Goal: Communication & Community: Connect with others

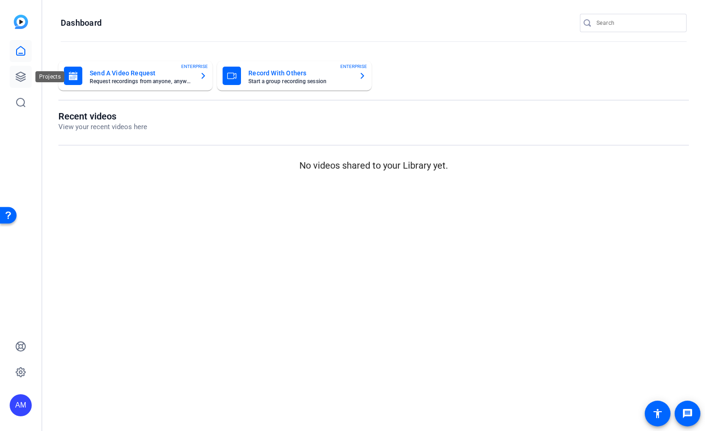
click at [22, 79] on icon at bounding box center [20, 76] width 11 height 11
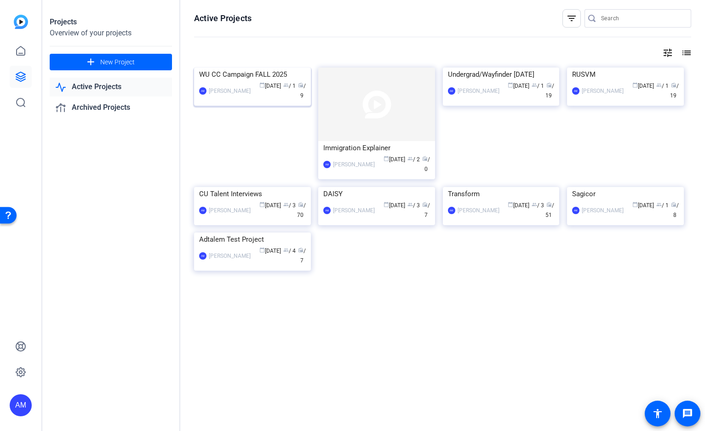
click at [253, 81] on div "WU CC Campaign FALL 2025" at bounding box center [252, 75] width 107 height 14
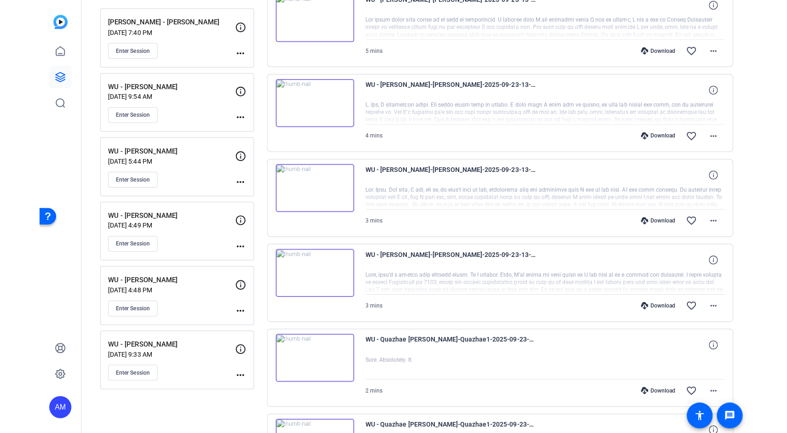
scroll to position [30, 0]
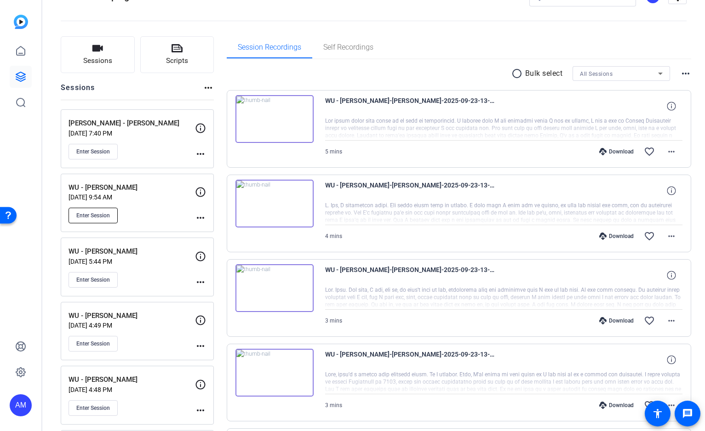
click at [103, 217] on span "Enter Session" at bounding box center [93, 215] width 34 height 7
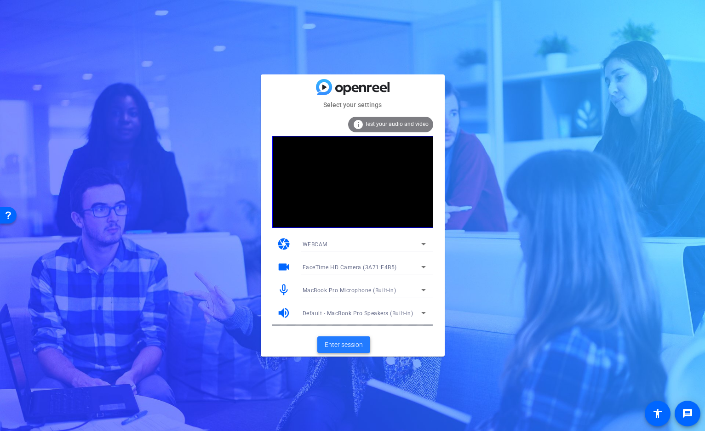
click at [350, 345] on span "Enter session" at bounding box center [344, 345] width 38 height 10
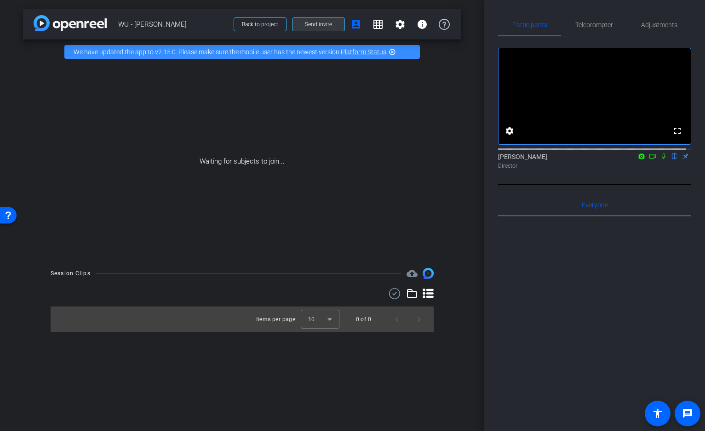
click at [324, 29] on span at bounding box center [319, 24] width 52 height 22
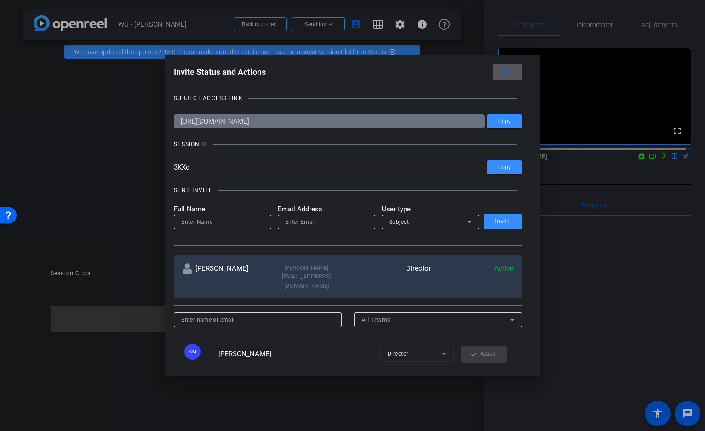
click at [235, 223] on input at bounding box center [222, 222] width 83 height 11
type input "p"
type input "m"
type input "Ruby"
type input "ruby@bonnemaison.com"
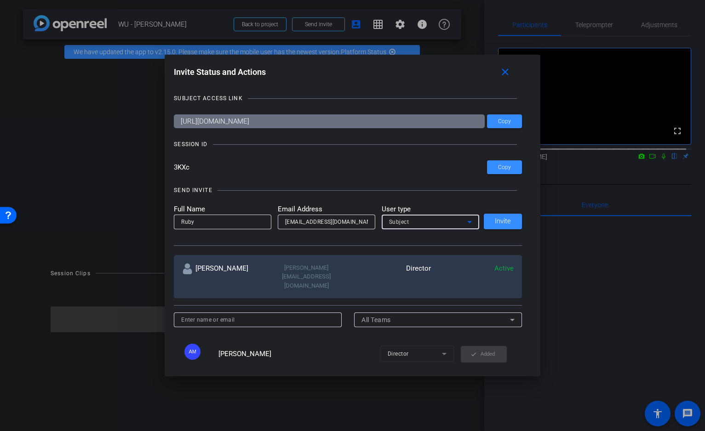
click at [458, 223] on div "Subject" at bounding box center [428, 221] width 78 height 11
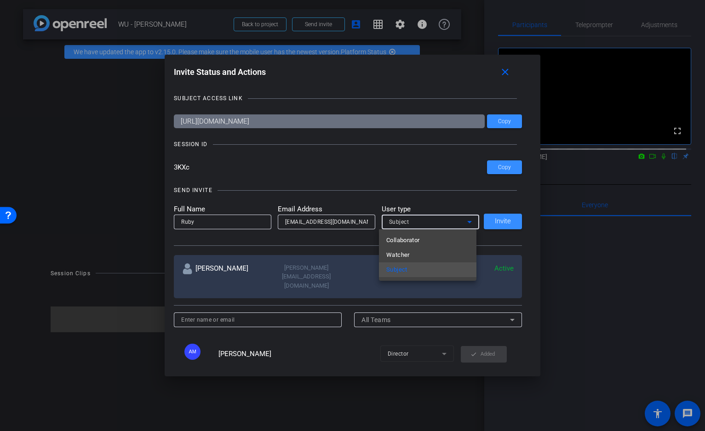
click at [448, 254] on mat-option "Watcher" at bounding box center [428, 255] width 98 height 15
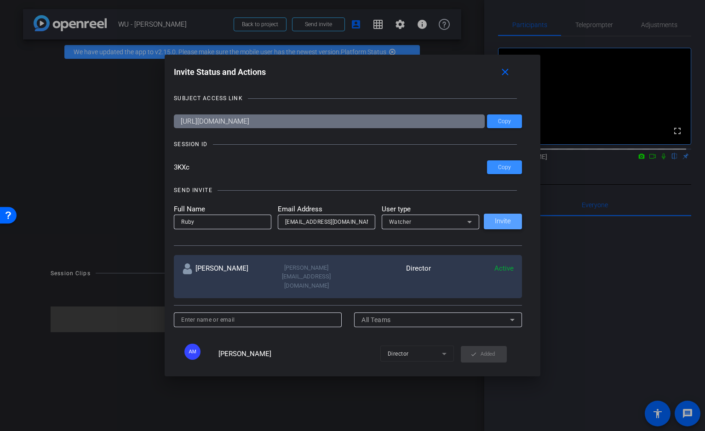
click at [500, 222] on span "Invite" at bounding box center [503, 221] width 16 height 7
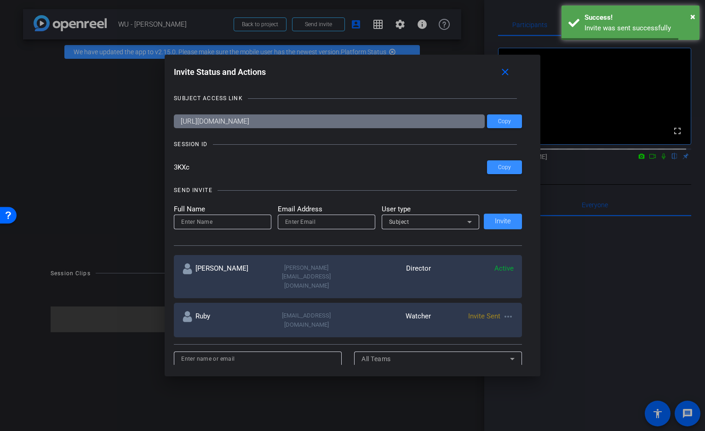
click at [247, 224] on input at bounding box center [222, 222] width 83 height 11
type input "Dave"
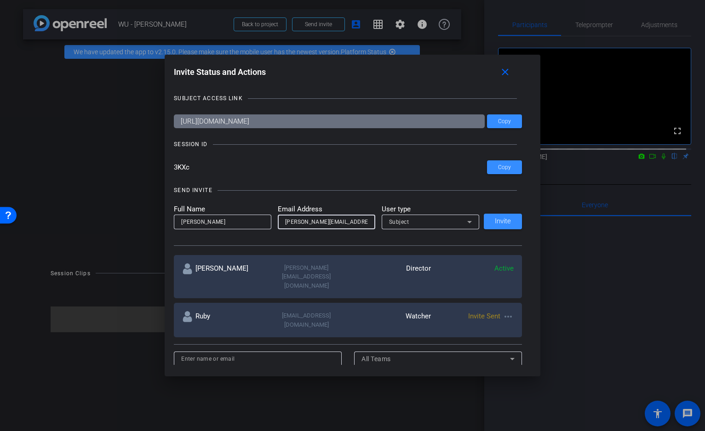
type input "dave@bonnemaison.com"
click at [389, 220] on span "Subject" at bounding box center [399, 222] width 20 height 6
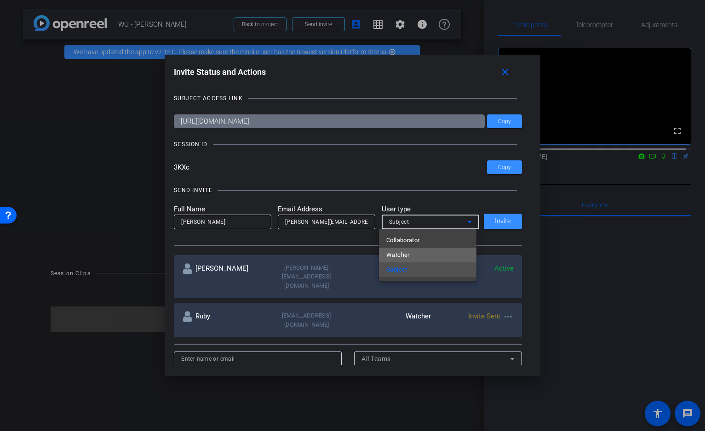
click at [396, 250] on span "Watcher" at bounding box center [397, 255] width 23 height 11
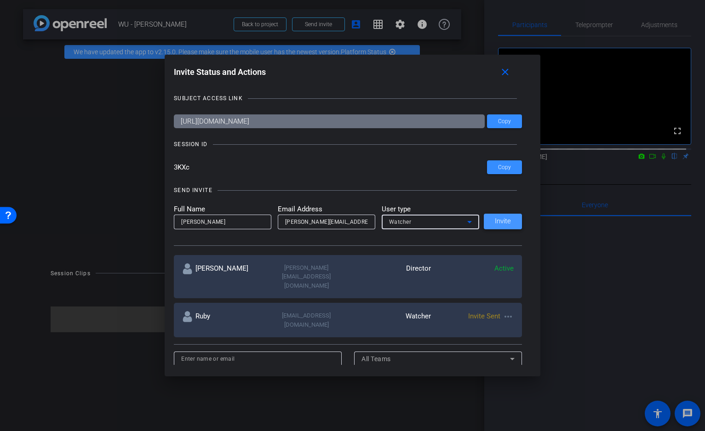
click at [503, 220] on span "Invite" at bounding box center [503, 221] width 16 height 7
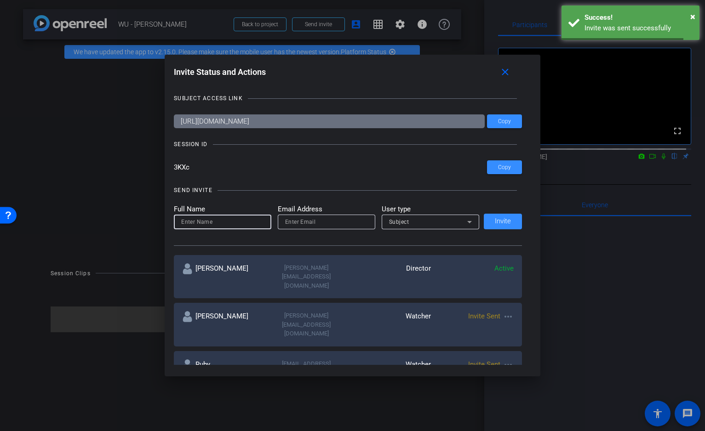
click at [254, 219] on input at bounding box center [222, 222] width 83 height 11
type input "Mike"
type input "M"
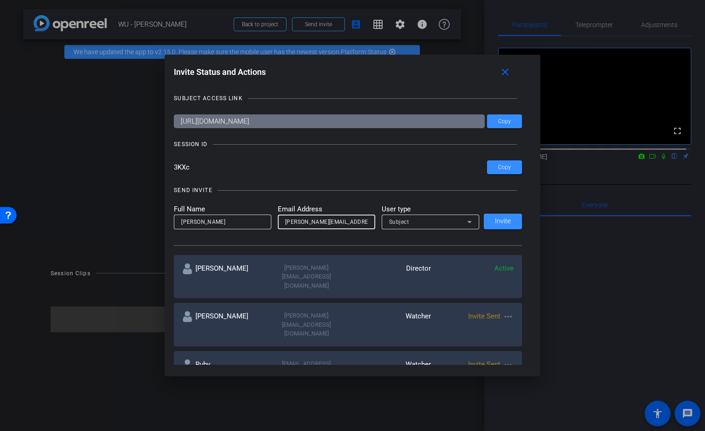
scroll to position [0, 4]
type input "michael.matthews@adtalem.com"
click at [399, 224] on span "Subject" at bounding box center [399, 222] width 20 height 6
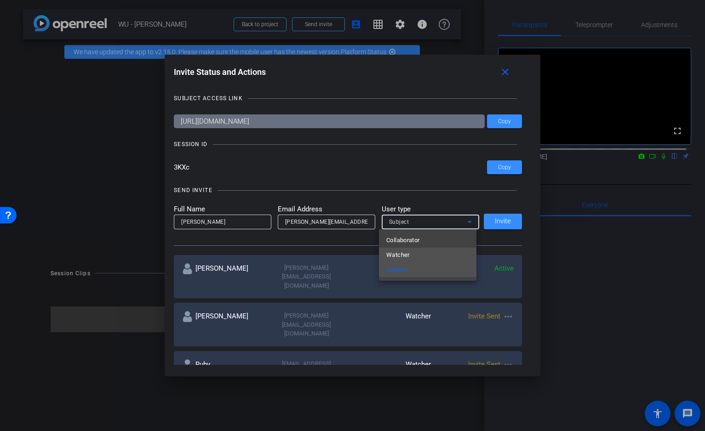
click at [401, 253] on span "Watcher" at bounding box center [397, 255] width 23 height 11
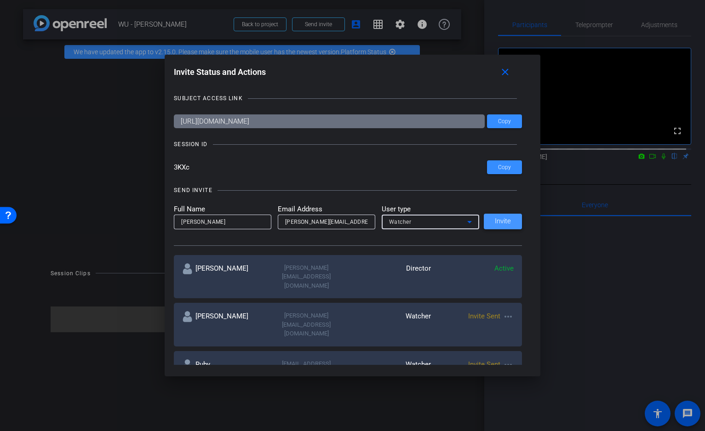
click at [496, 223] on span "Invite" at bounding box center [503, 221] width 16 height 7
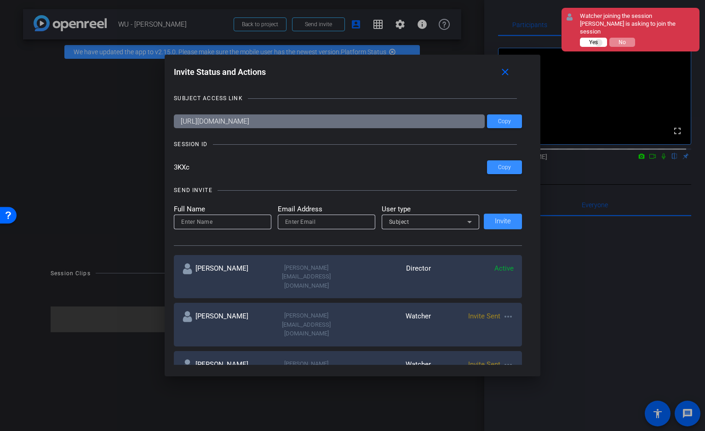
click at [599, 38] on button "Yes" at bounding box center [593, 42] width 27 height 9
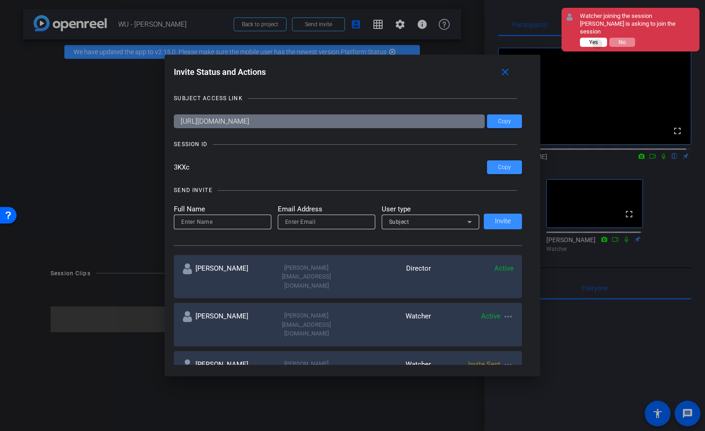
click at [598, 39] on span "Yes" at bounding box center [593, 42] width 9 height 6
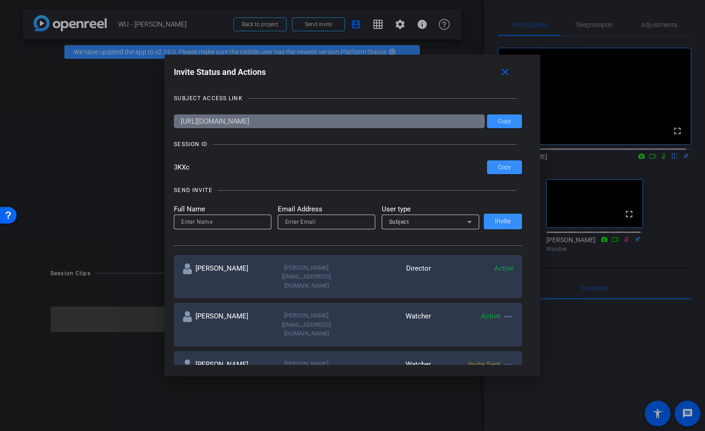
drag, startPoint x: 397, startPoint y: 75, endPoint x: 333, endPoint y: 84, distance: 64.0
click at [333, 84] on h1 "Invite Status and Actions close" at bounding box center [352, 74] width 357 height 21
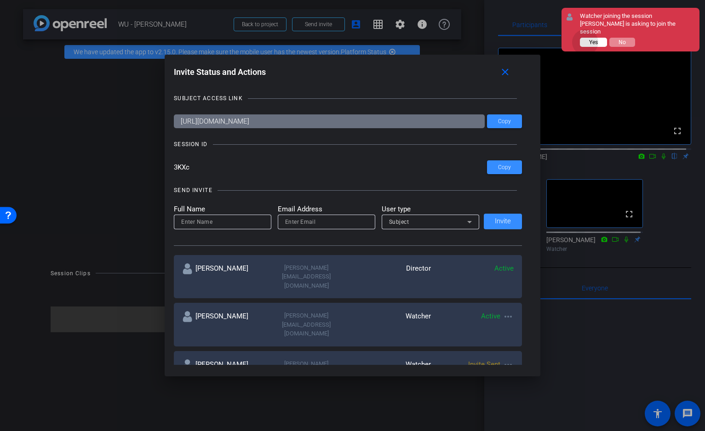
click at [586, 38] on button "Yes" at bounding box center [593, 42] width 27 height 9
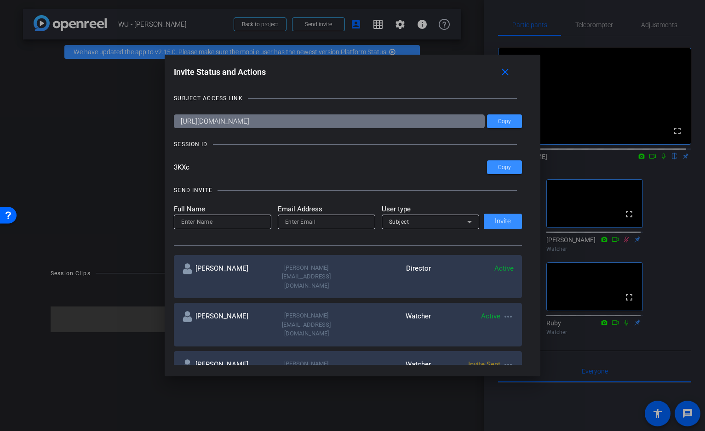
drag, startPoint x: 435, startPoint y: 65, endPoint x: 401, endPoint y: 64, distance: 34.5
click at [401, 64] on div "Invite Status and Actions close" at bounding box center [348, 72] width 348 height 17
click at [660, 165] on div at bounding box center [352, 215] width 705 height 431
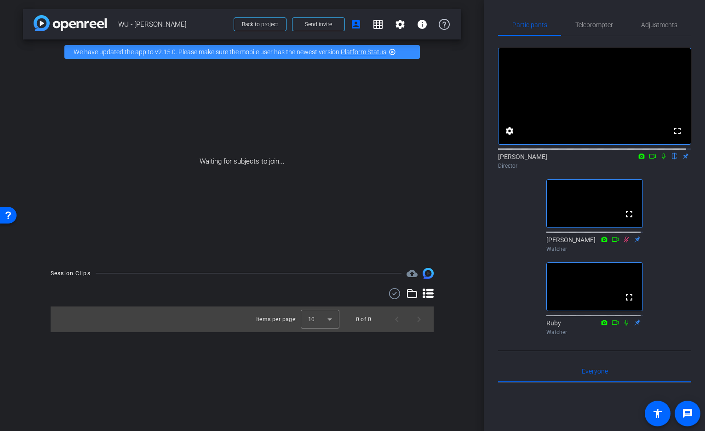
click at [662, 160] on icon at bounding box center [664, 157] width 4 height 6
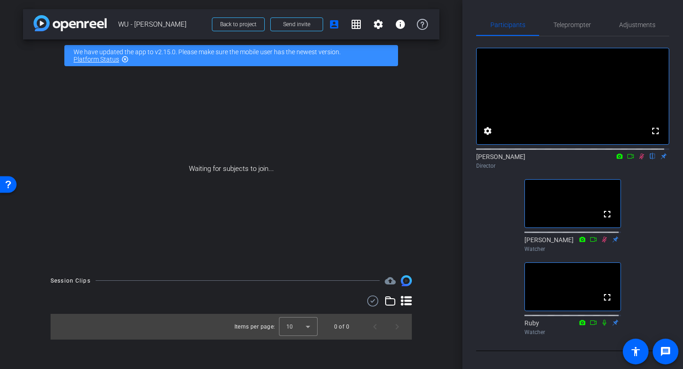
click at [638, 160] on icon at bounding box center [641, 156] width 7 height 6
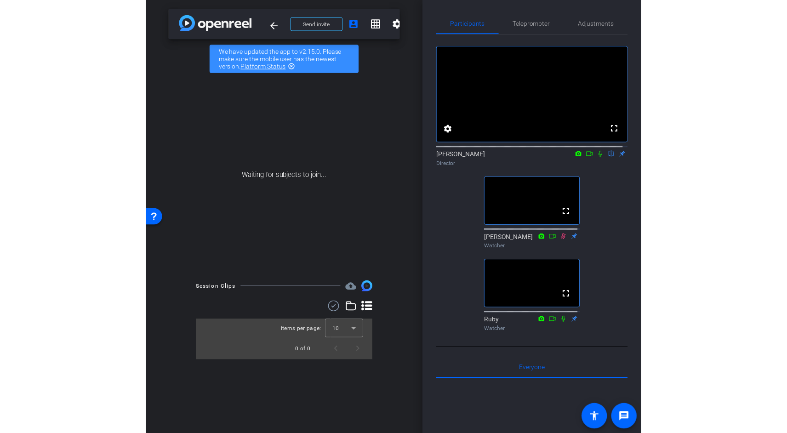
scroll to position [2, 0]
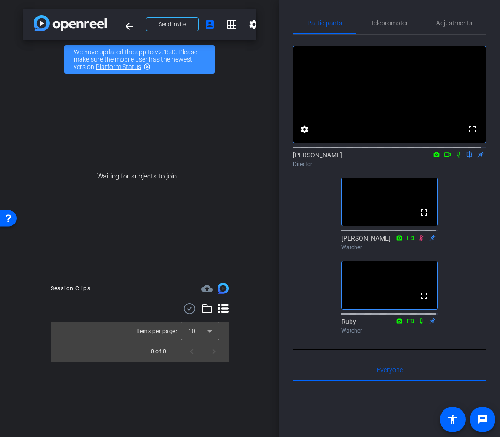
click at [457, 158] on icon at bounding box center [459, 155] width 4 height 6
click at [456, 158] on icon at bounding box center [458, 155] width 5 height 6
